Goal: Transaction & Acquisition: Purchase product/service

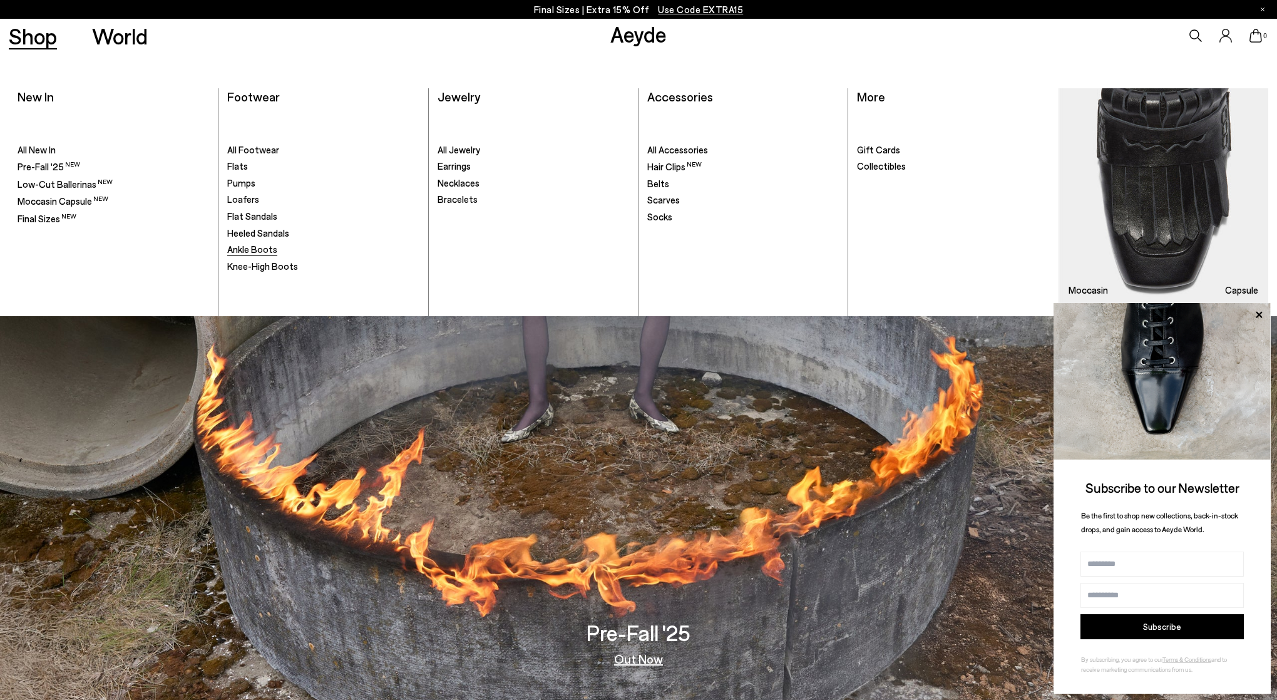
click at [257, 250] on span "Ankle Boots" at bounding box center [252, 248] width 50 height 11
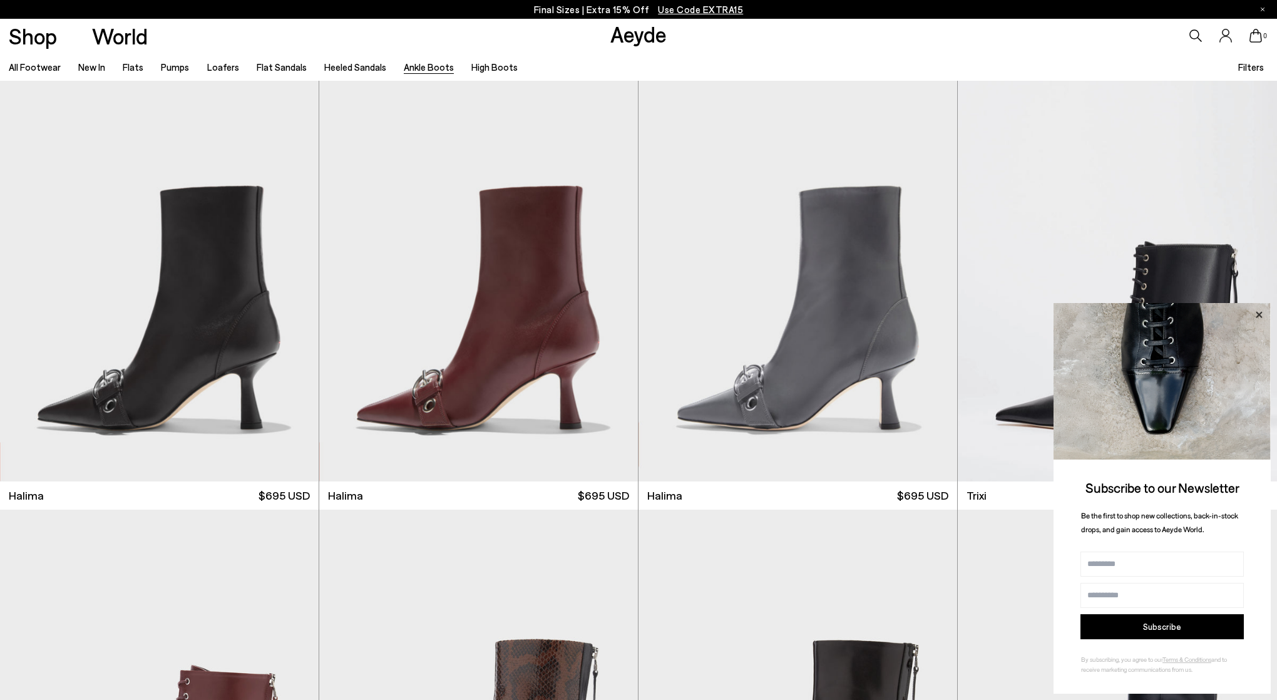
click at [1256, 309] on icon at bounding box center [1259, 315] width 16 height 16
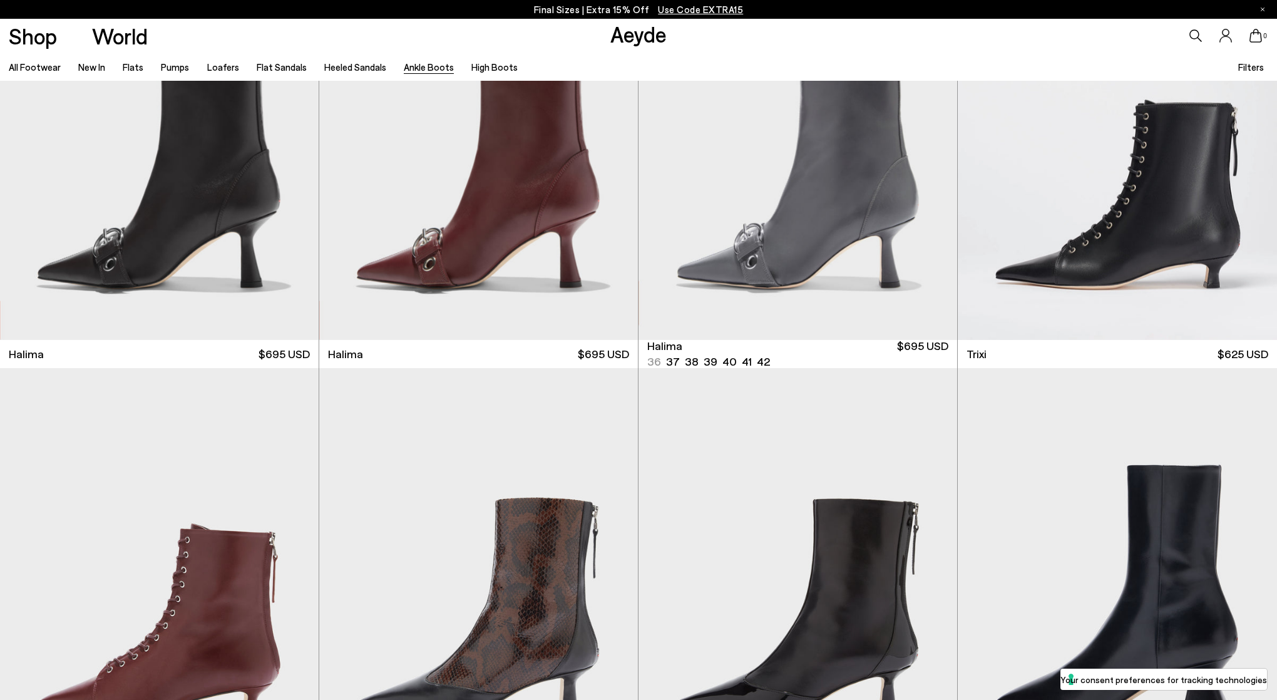
scroll to position [523, 0]
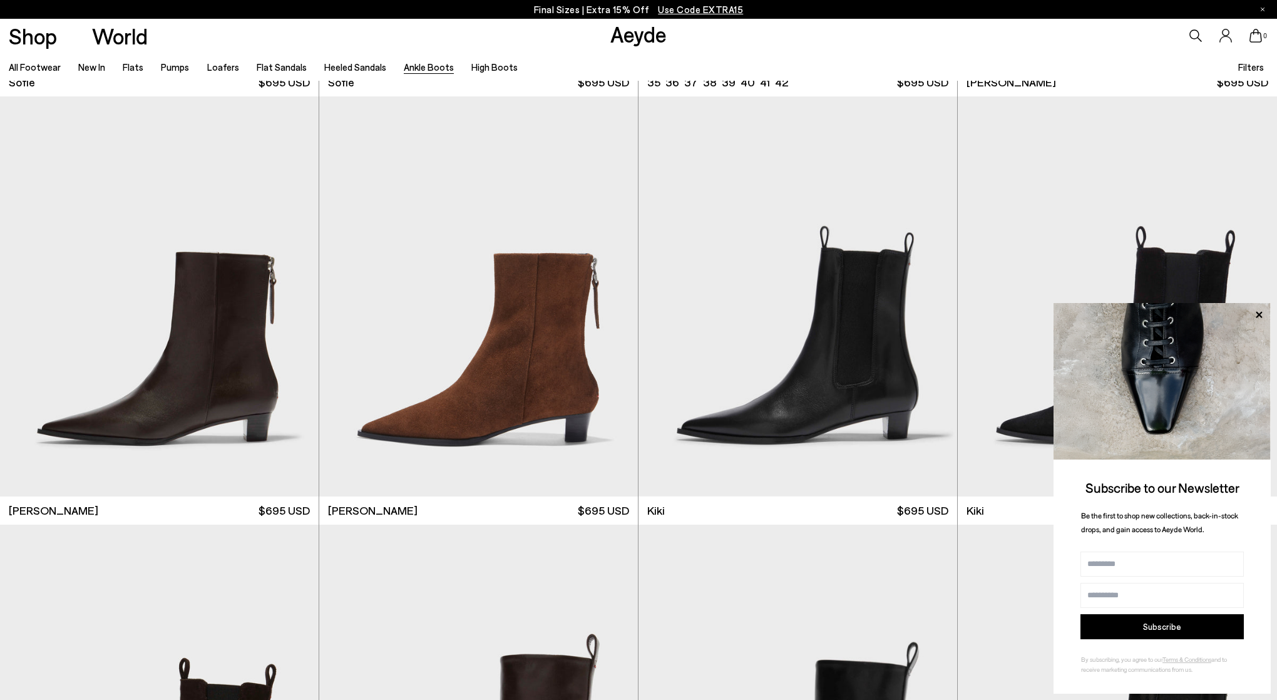
scroll to position [2306, 0]
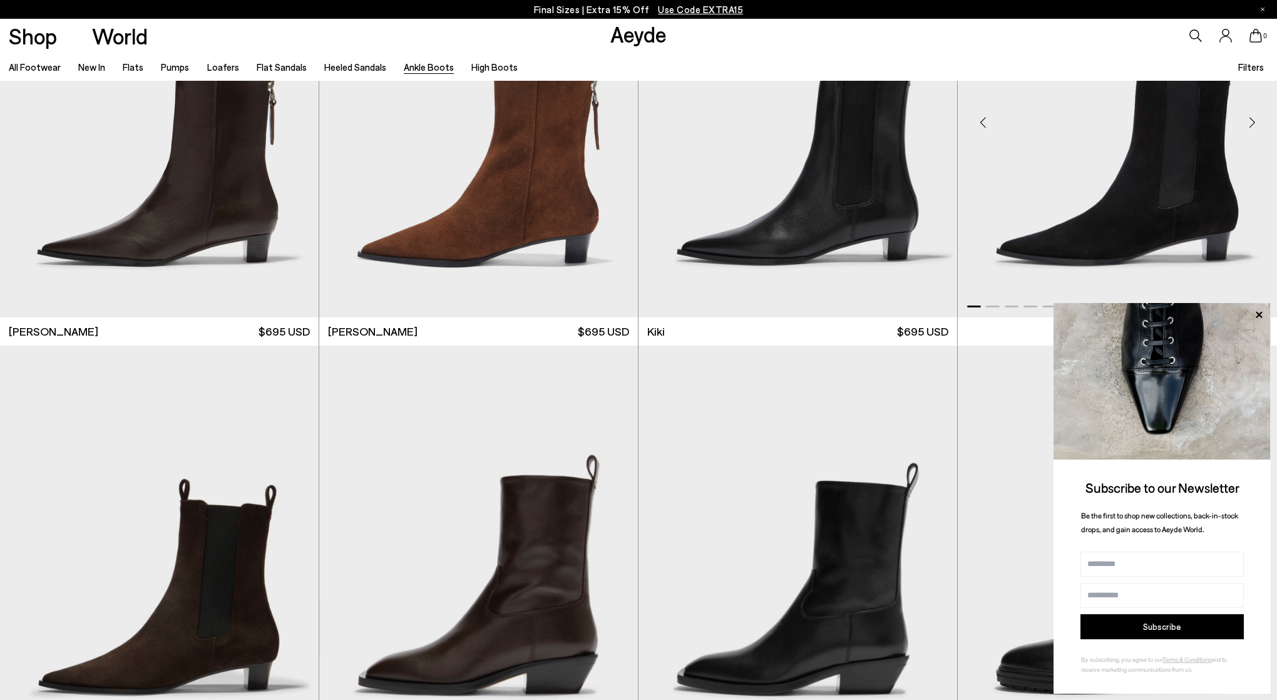
click at [1259, 315] on icon at bounding box center [1259, 314] width 6 height 6
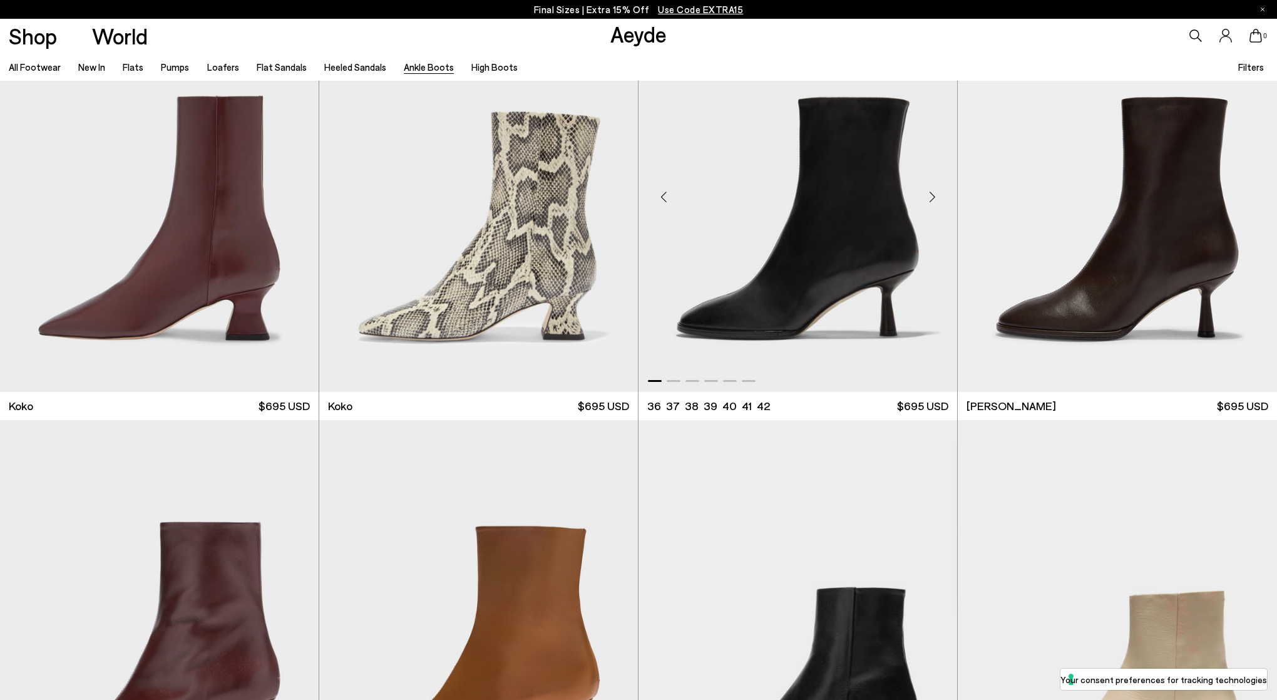
scroll to position [903, 0]
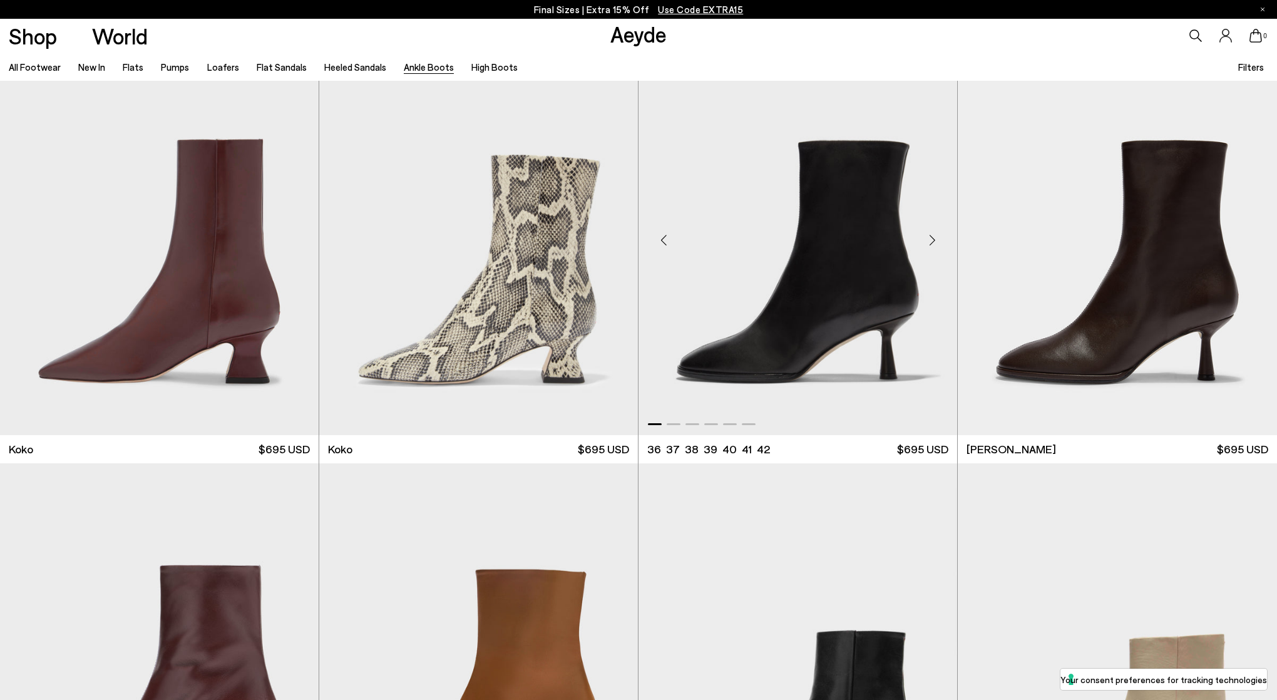
click at [931, 240] on div "Next slide" at bounding box center [932, 240] width 38 height 38
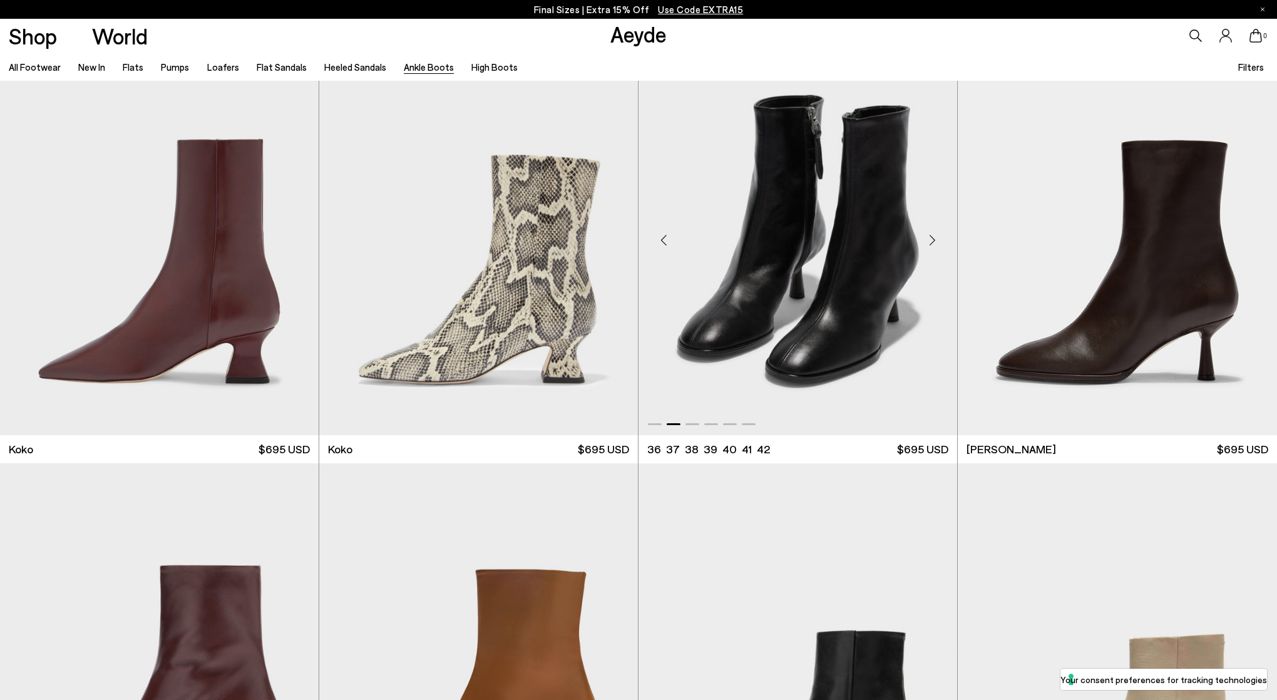
click at [931, 240] on div "Next slide" at bounding box center [932, 240] width 38 height 38
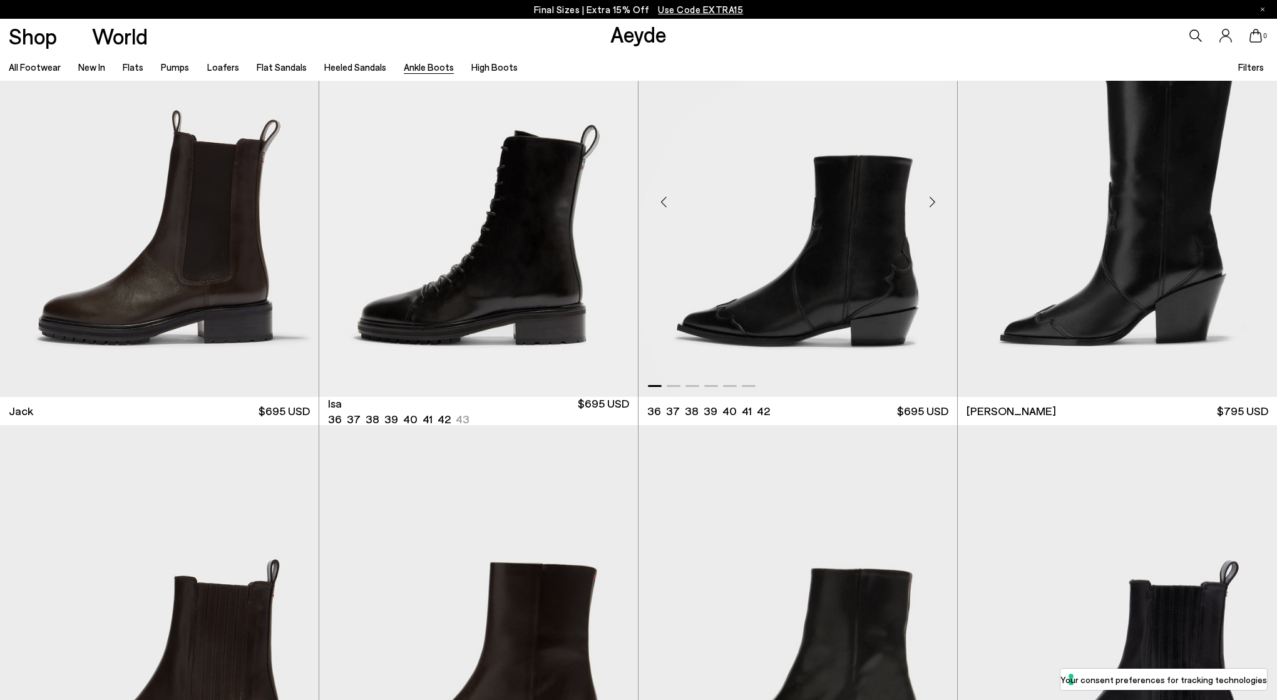
scroll to position [3085, 0]
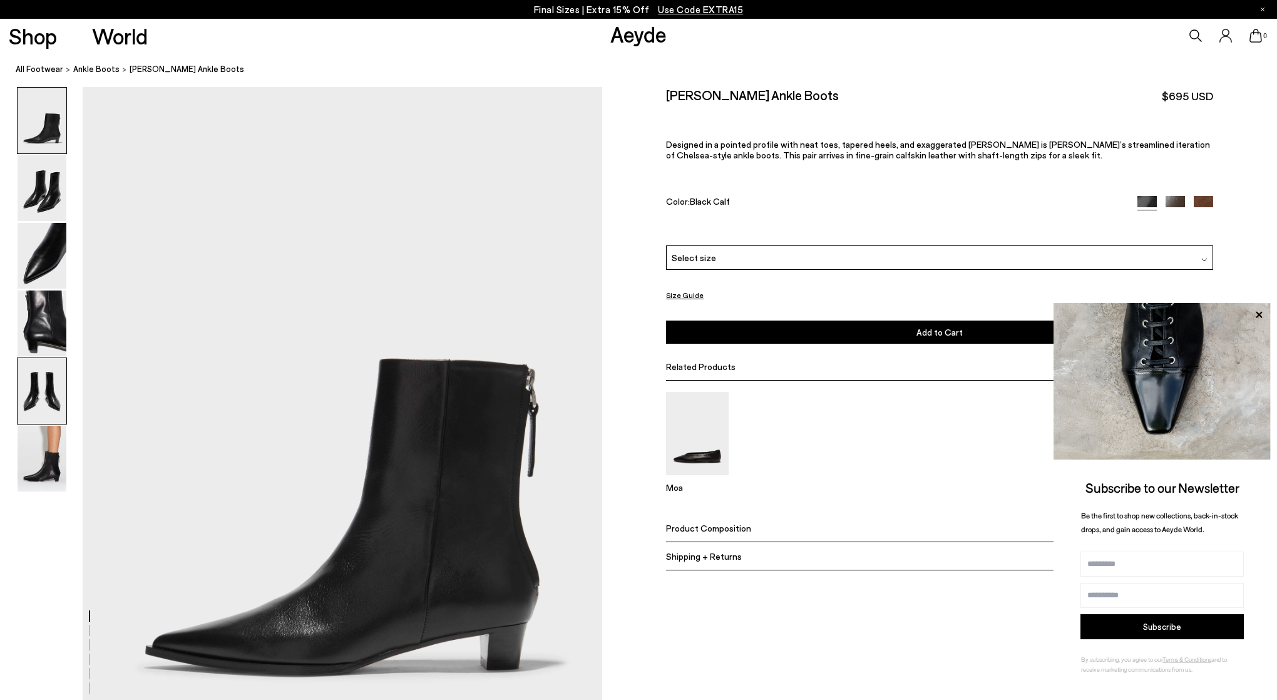
click at [49, 382] on img at bounding box center [42, 391] width 49 height 66
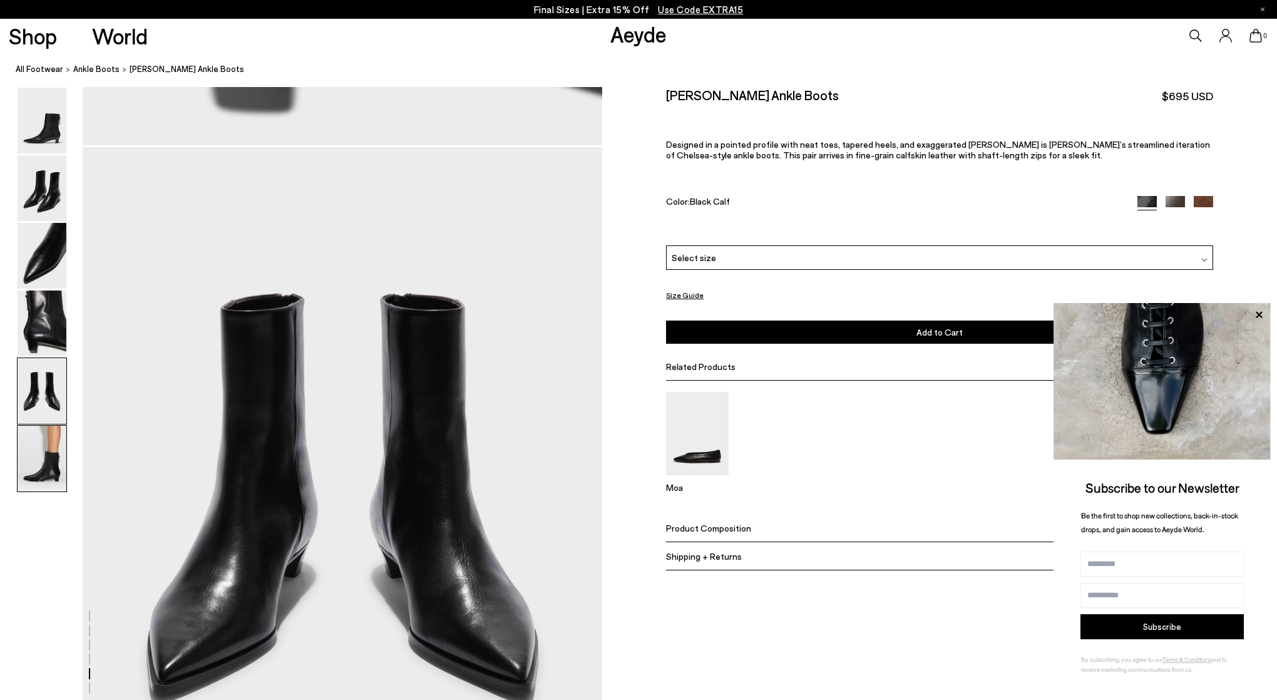
click at [24, 481] on img at bounding box center [42, 459] width 49 height 66
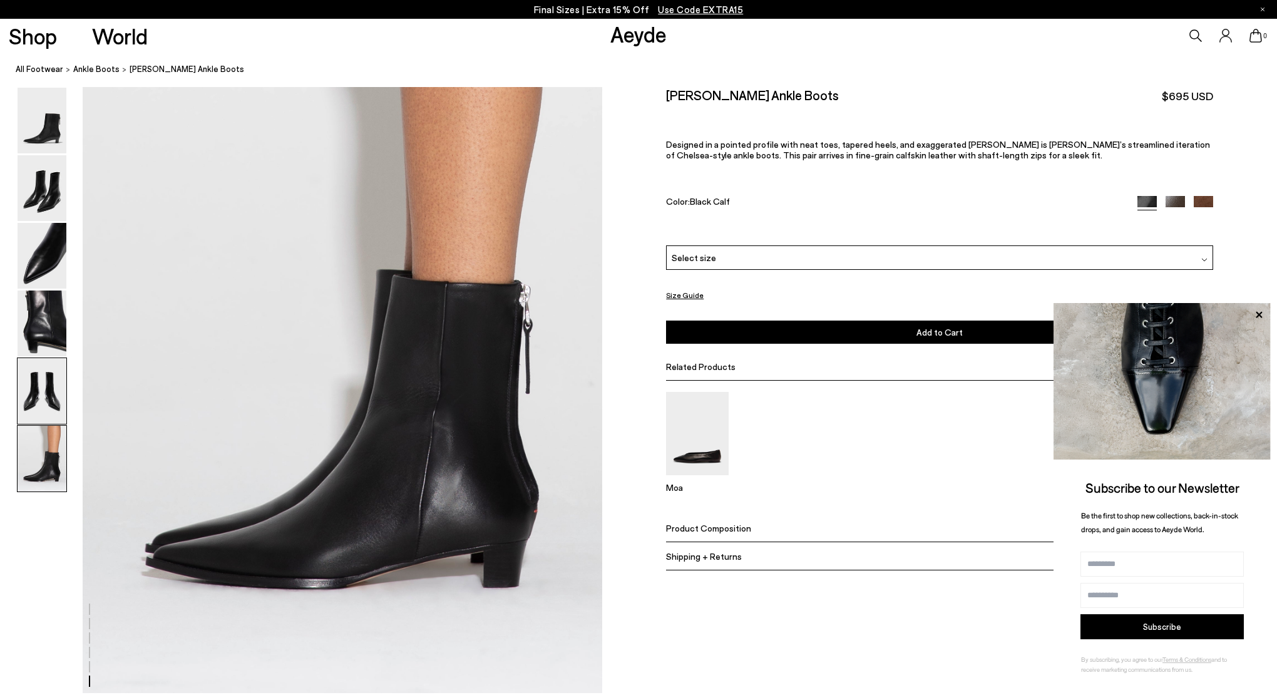
click at [38, 412] on img at bounding box center [42, 391] width 49 height 66
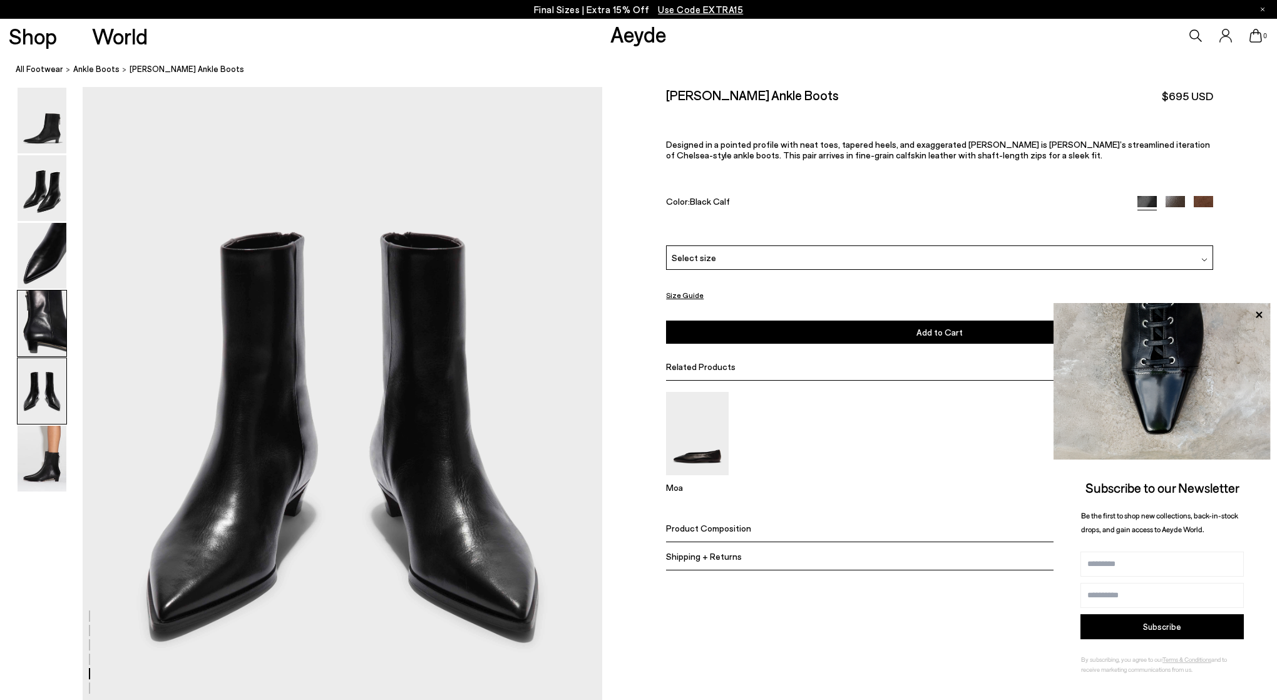
click at [55, 314] on img at bounding box center [42, 323] width 49 height 66
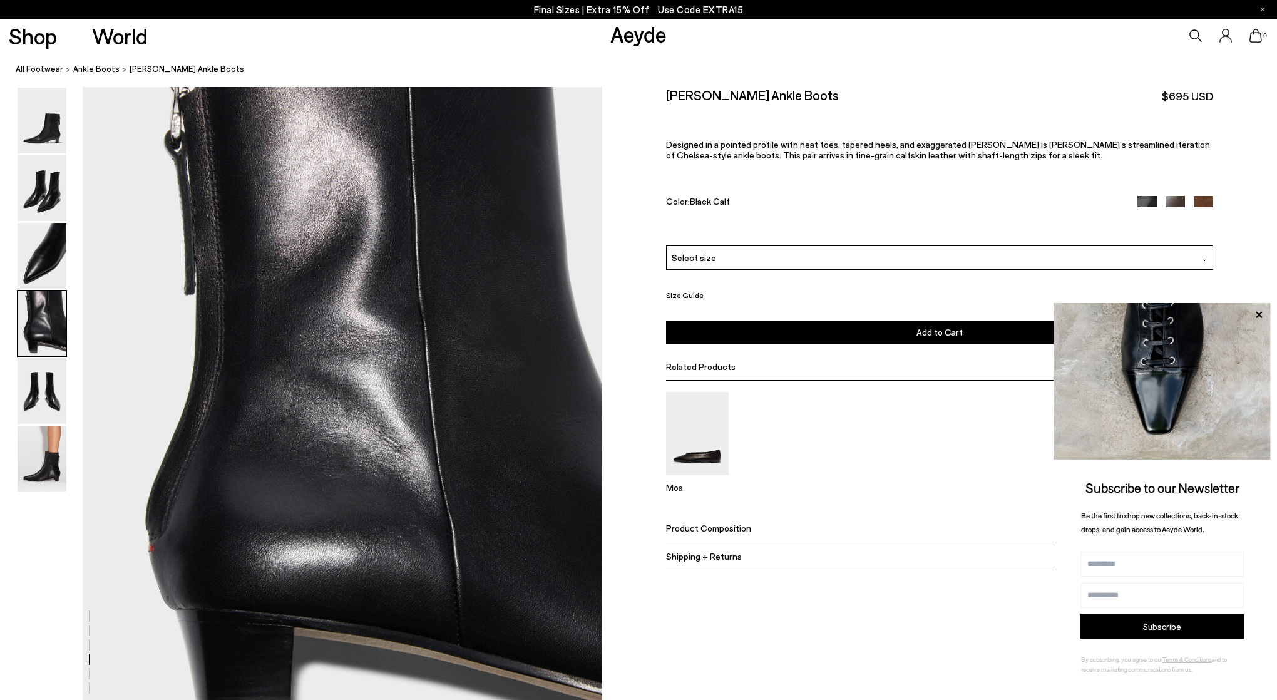
scroll to position [2085, 0]
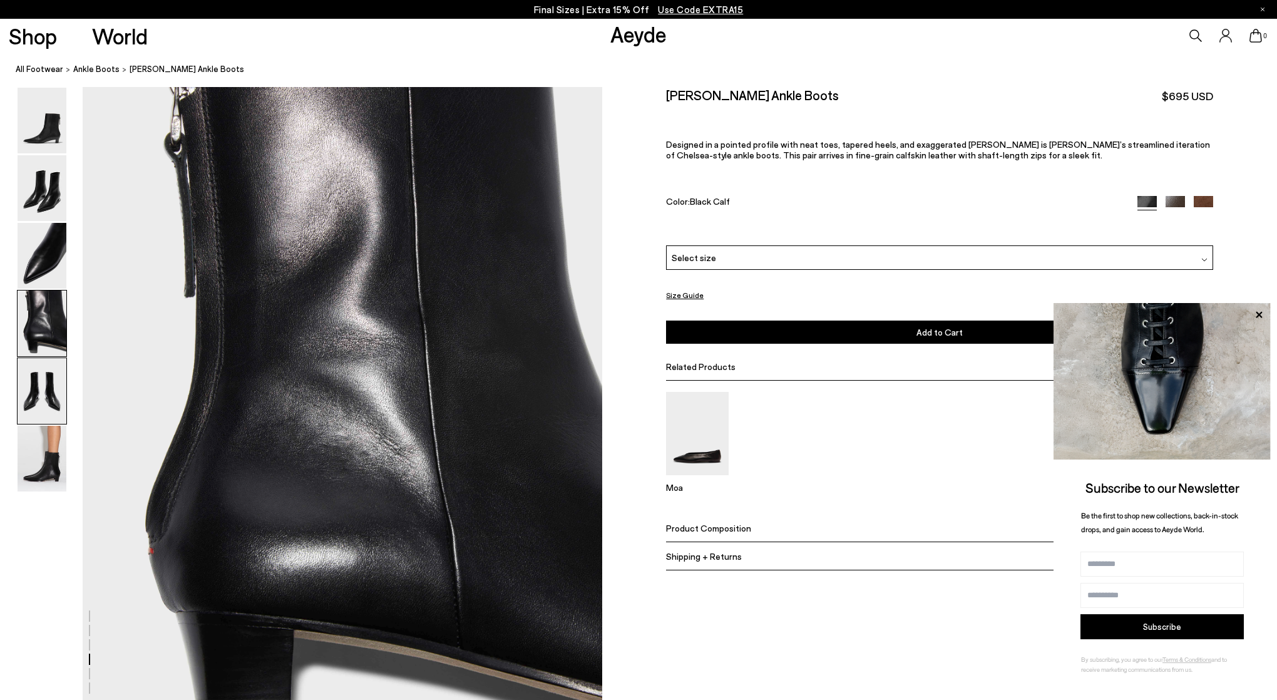
click at [53, 393] on img at bounding box center [42, 391] width 49 height 66
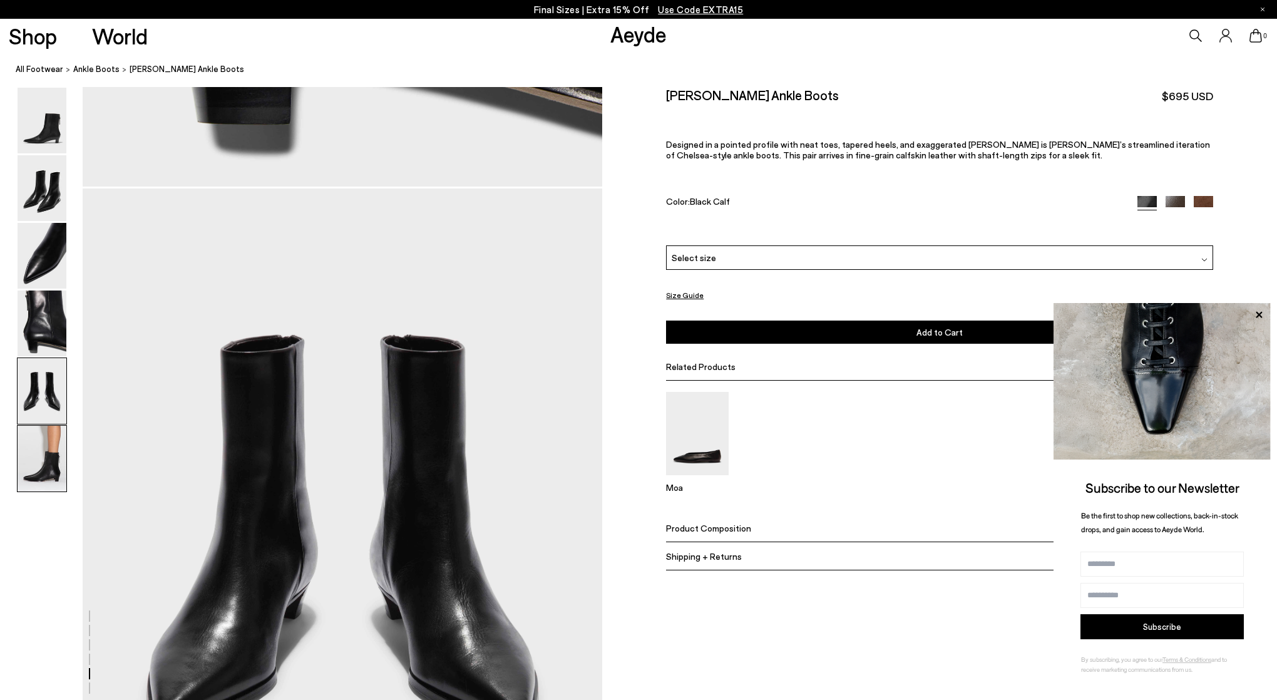
click at [41, 466] on img at bounding box center [42, 459] width 49 height 66
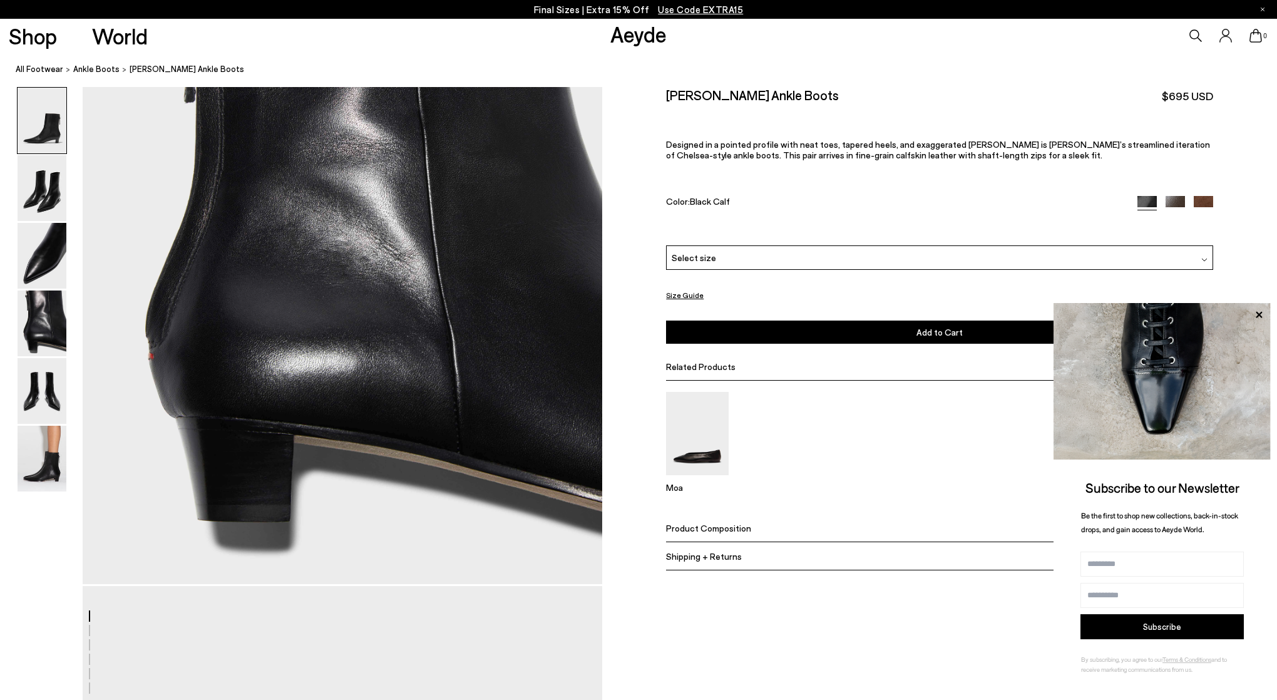
scroll to position [0, 0]
